Goal: Task Accomplishment & Management: Use online tool/utility

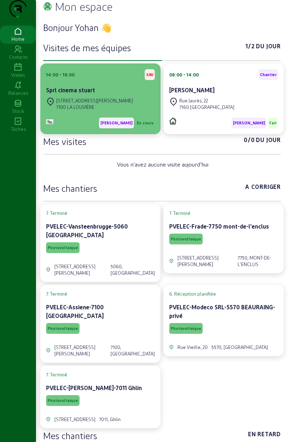
click at [122, 110] on div "[STREET_ADDRESS][PERSON_NAME][PERSON_NAME]" at bounding box center [100, 104] width 109 height 16
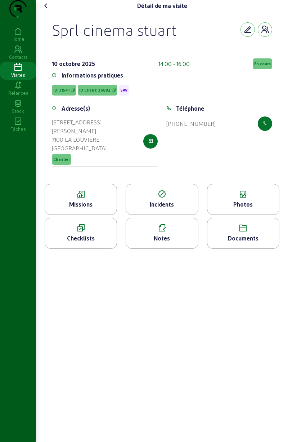
click at [249, 209] on div "Photos" at bounding box center [243, 204] width 72 height 9
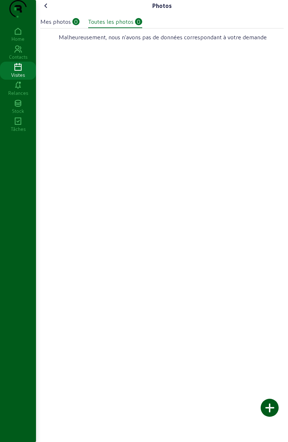
click at [270, 401] on div at bounding box center [270, 407] width 18 height 18
click at [269, 407] on div at bounding box center [270, 407] width 18 height 18
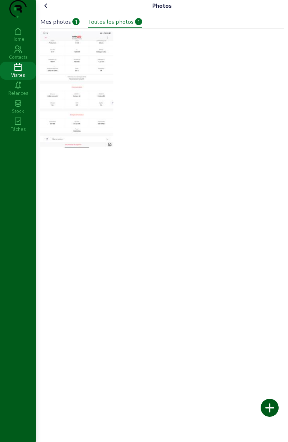
click at [272, 401] on div at bounding box center [270, 407] width 18 height 18
click at [20, 42] on div "Home" at bounding box center [18, 39] width 36 height 6
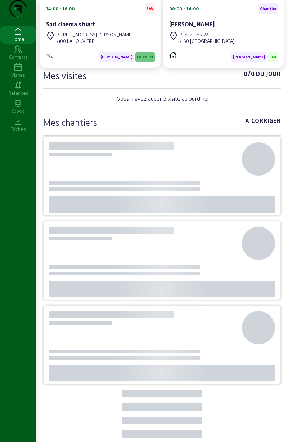
scroll to position [104, 0]
